Goal: Task Accomplishment & Management: Manage account settings

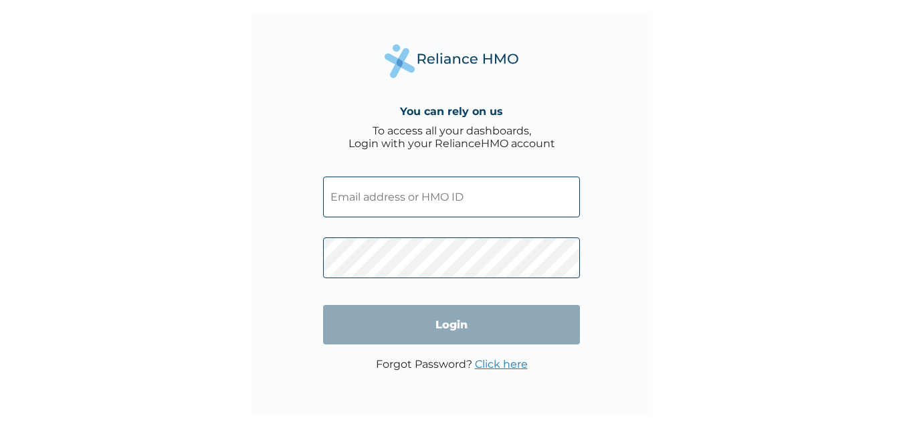
type input "FMK/10903/A"
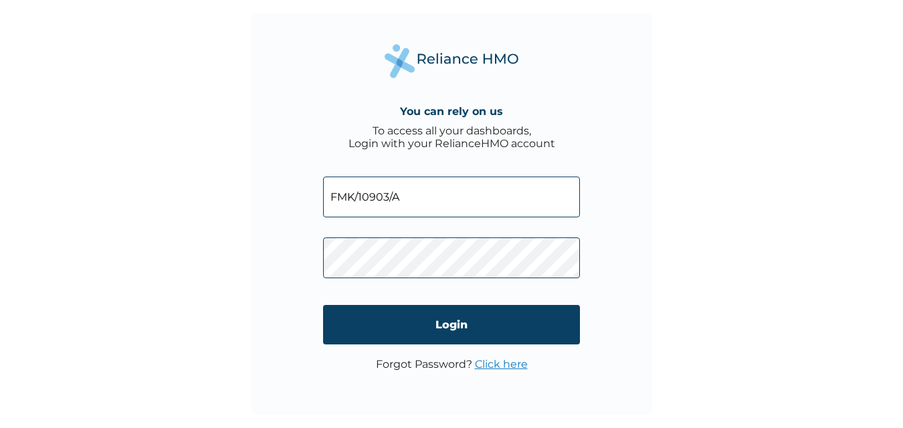
click at [253, 84] on div "You can rely on us To access all your dashboards, Login with your RelianceHMO a…" at bounding box center [451, 213] width 401 height 401
click at [465, 205] on input "FMK/10903/A" at bounding box center [451, 197] width 257 height 41
click at [314, 291] on div "You can rely on us To access all your dashboards, Login with your RelianceHMO a…" at bounding box center [451, 213] width 401 height 401
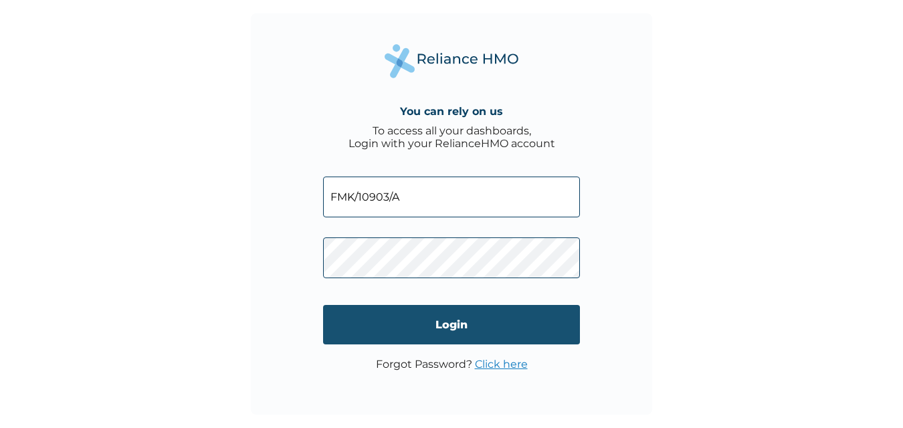
click at [456, 325] on input "Login" at bounding box center [451, 324] width 257 height 39
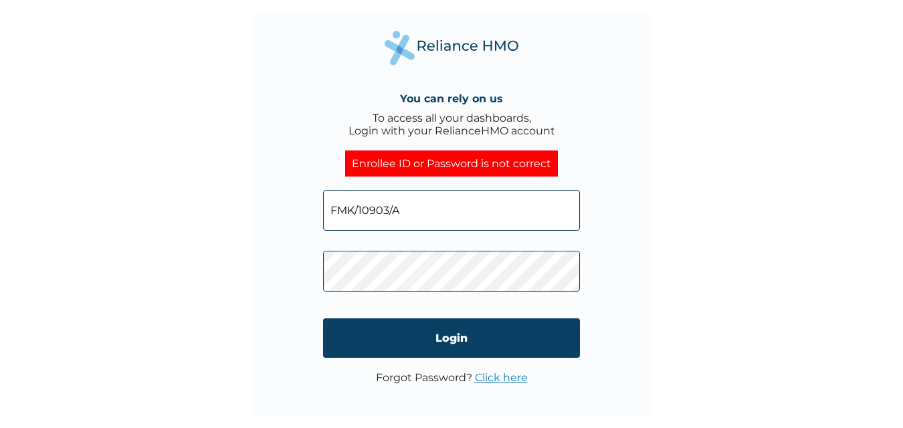
click at [445, 219] on input "FMK/10903/A" at bounding box center [451, 210] width 257 height 41
click at [212, 227] on div "You can rely on us To access all your dashboards, Login with your RelianceHMO a…" at bounding box center [451, 214] width 903 height 428
click at [373, 205] on input "FMK/10903/A" at bounding box center [451, 210] width 257 height 41
